Goal: Register for event/course

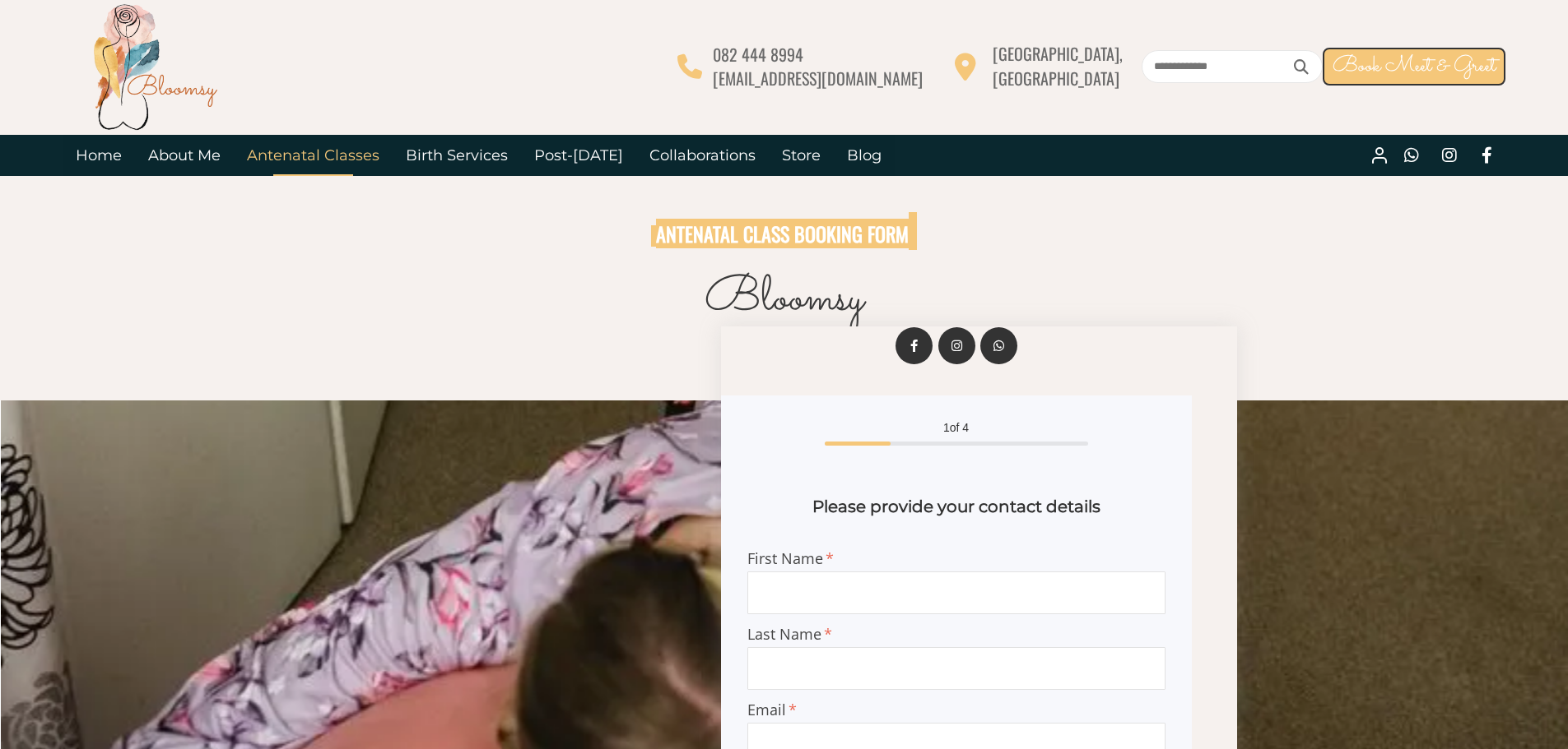
click at [294, 151] on link "Antenatal Classes" at bounding box center [313, 155] width 159 height 41
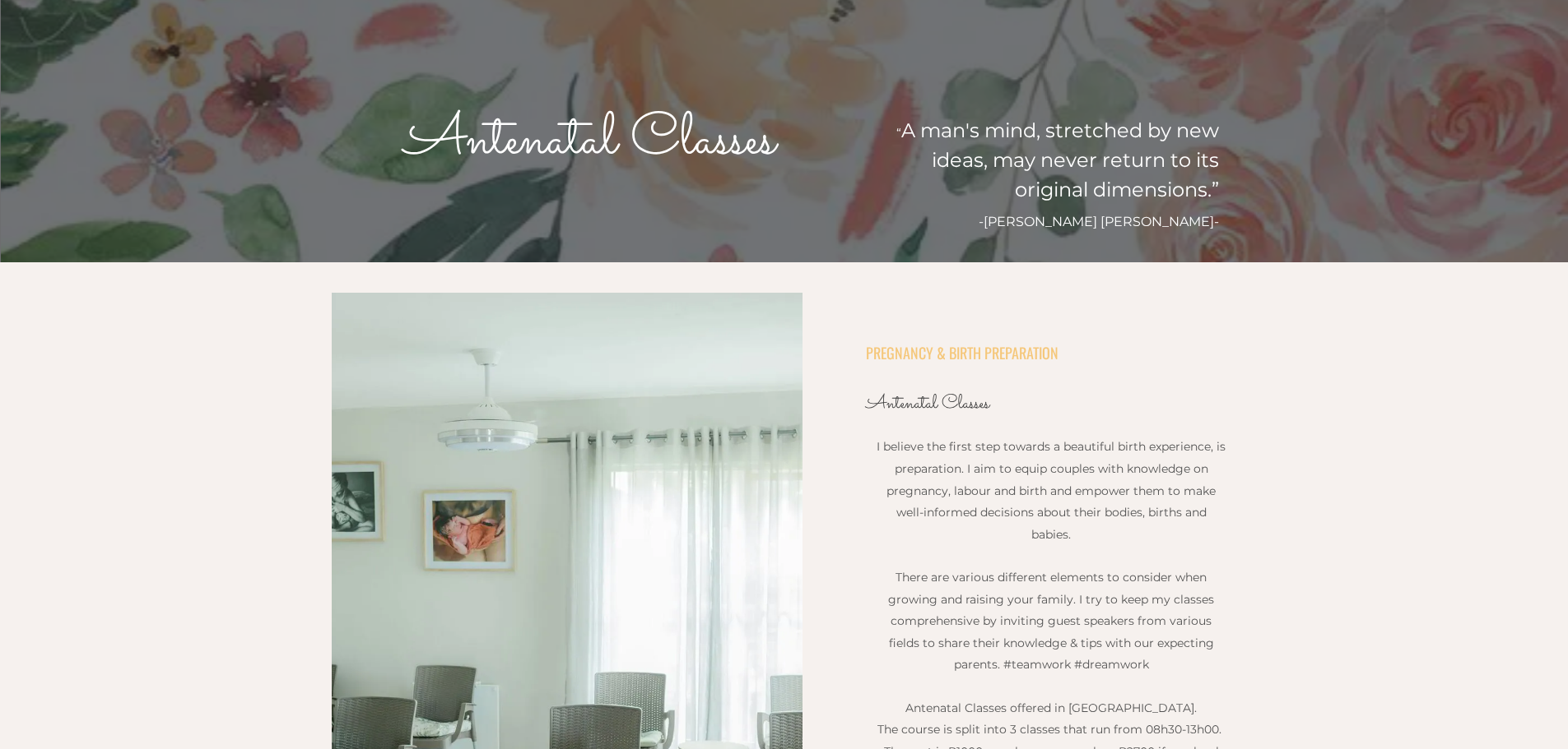
scroll to position [46, 0]
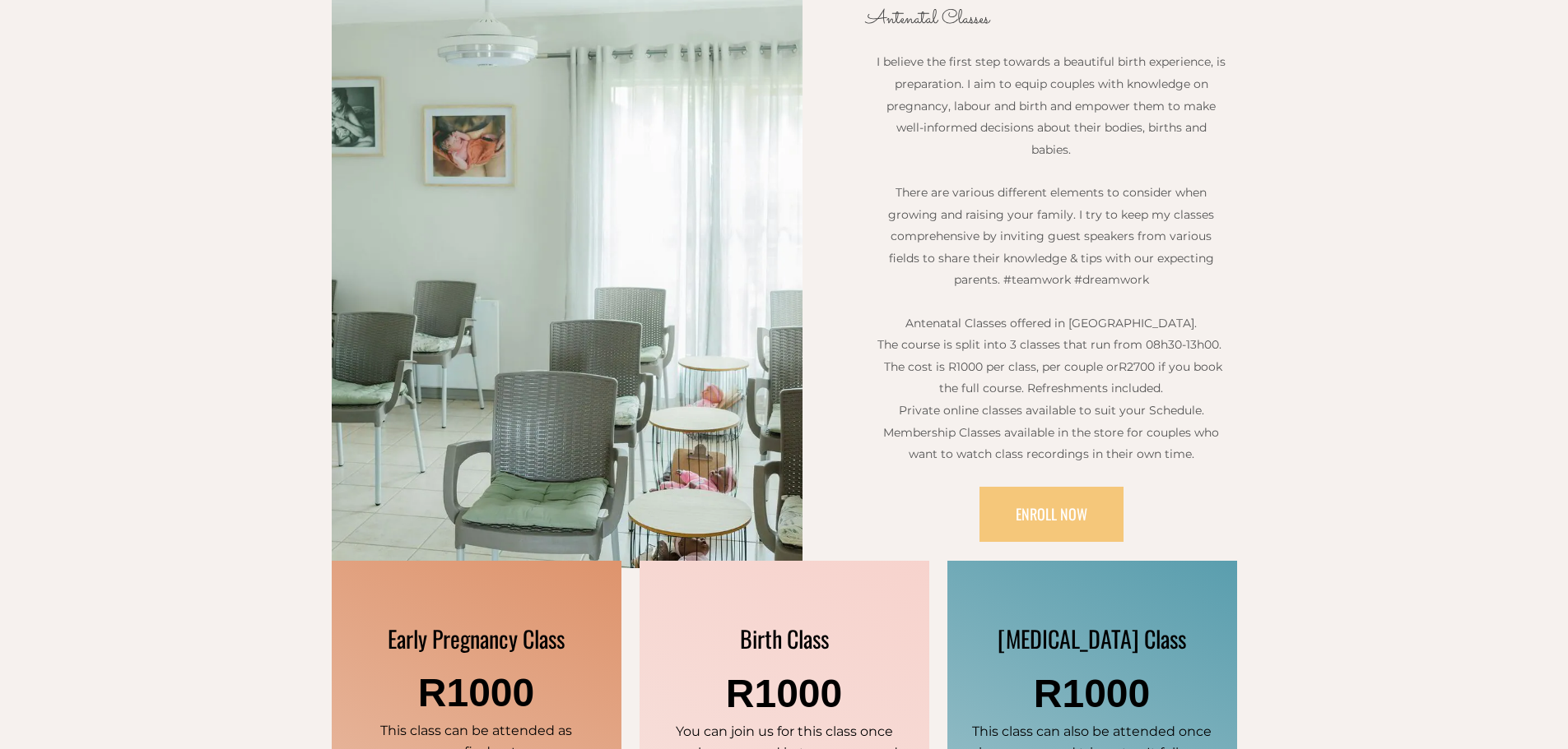
scroll to position [740, 0]
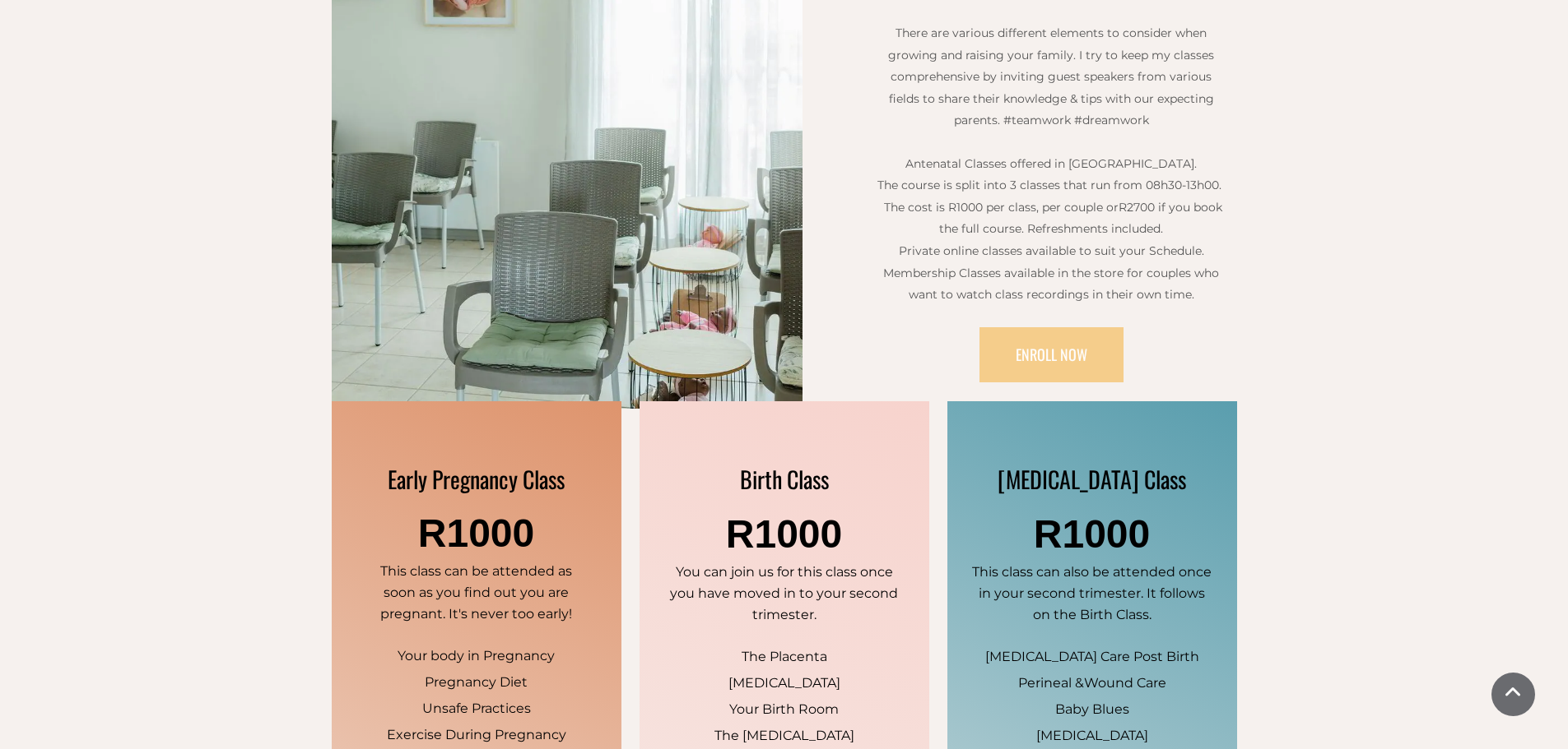
click at [1061, 357] on span "ENROLL NOW" at bounding box center [1051, 354] width 72 height 22
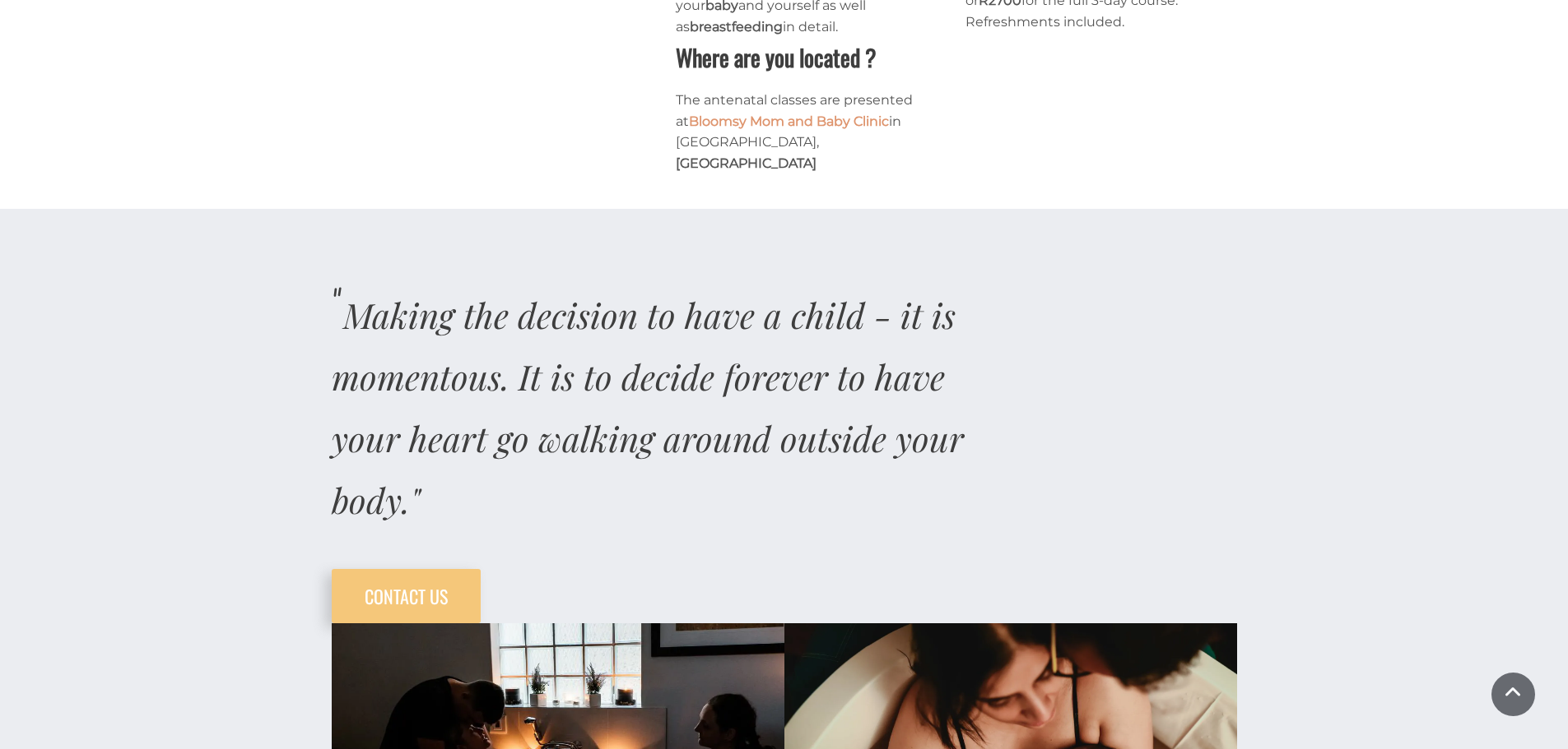
scroll to position [1233, 0]
